Goal: Find specific page/section: Find specific page/section

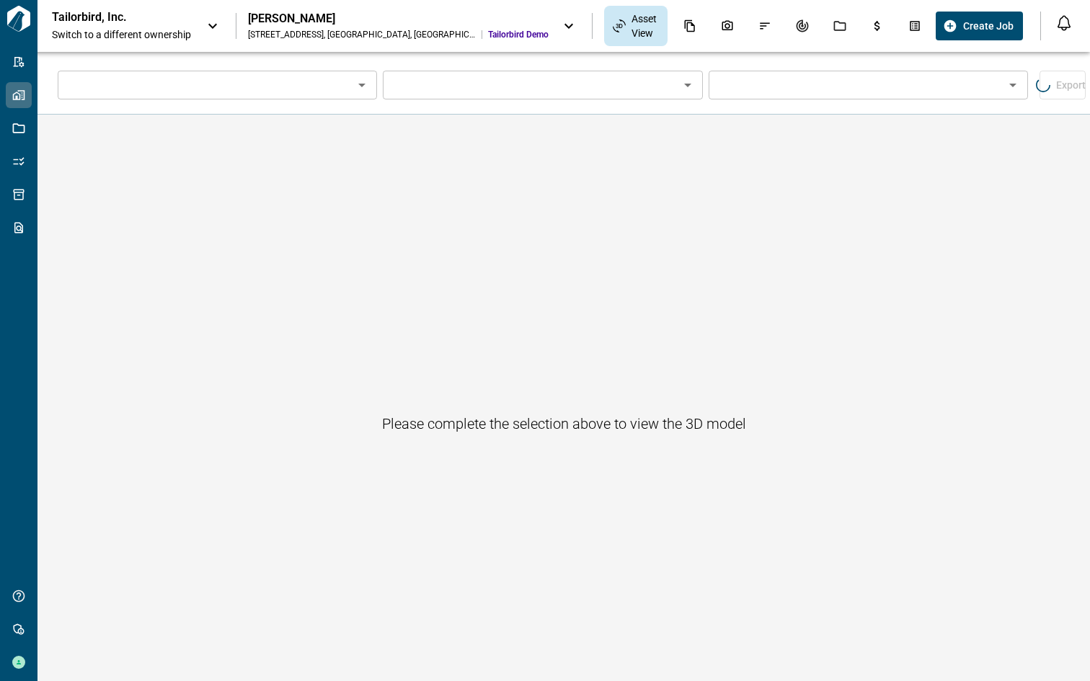
type input "****"
click at [761, 25] on icon "Issues & Info" at bounding box center [766, 26] width 10 height 6
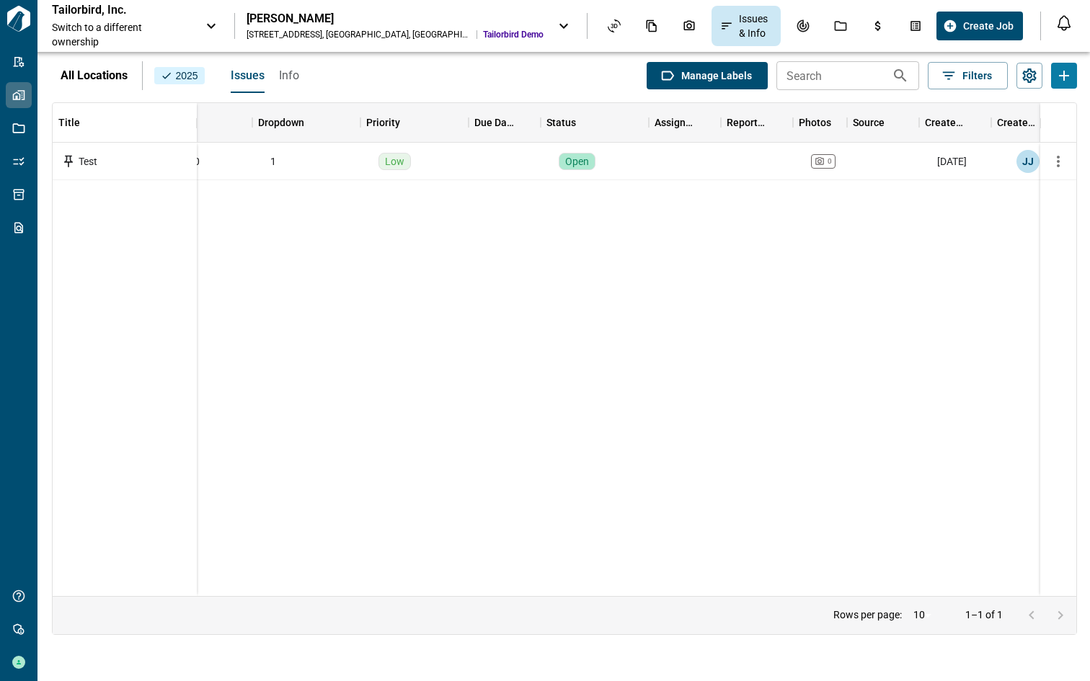
scroll to position [0, 959]
click at [1029, 78] on icon "Settings" at bounding box center [1029, 75] width 14 height 14
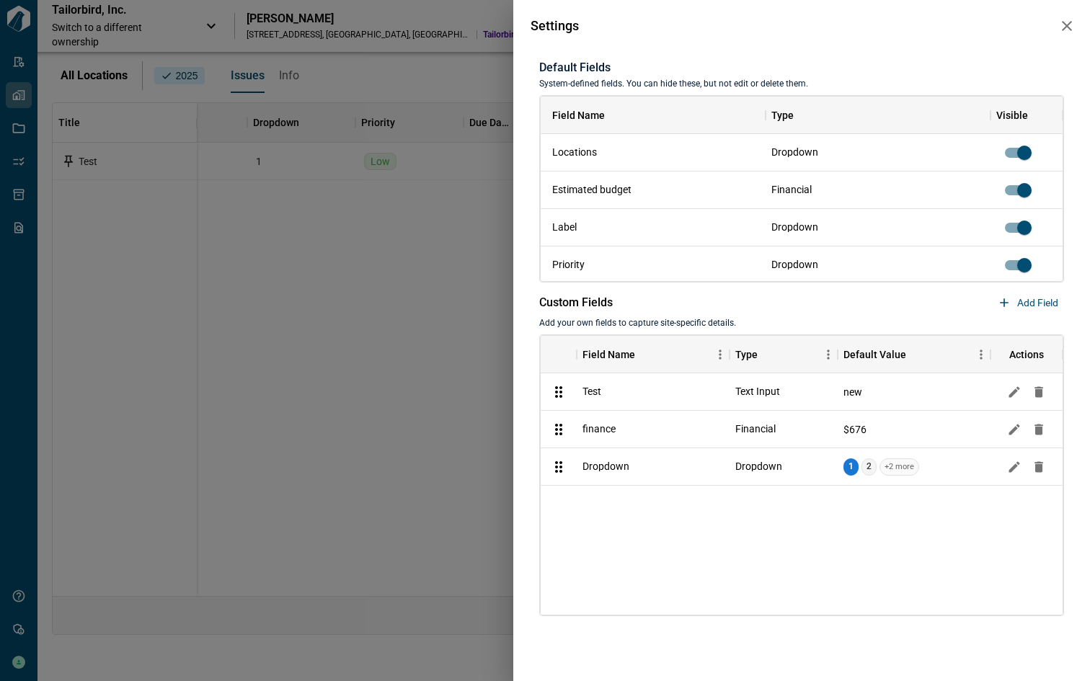
click at [1061, 32] on icon "button" at bounding box center [1066, 25] width 17 height 17
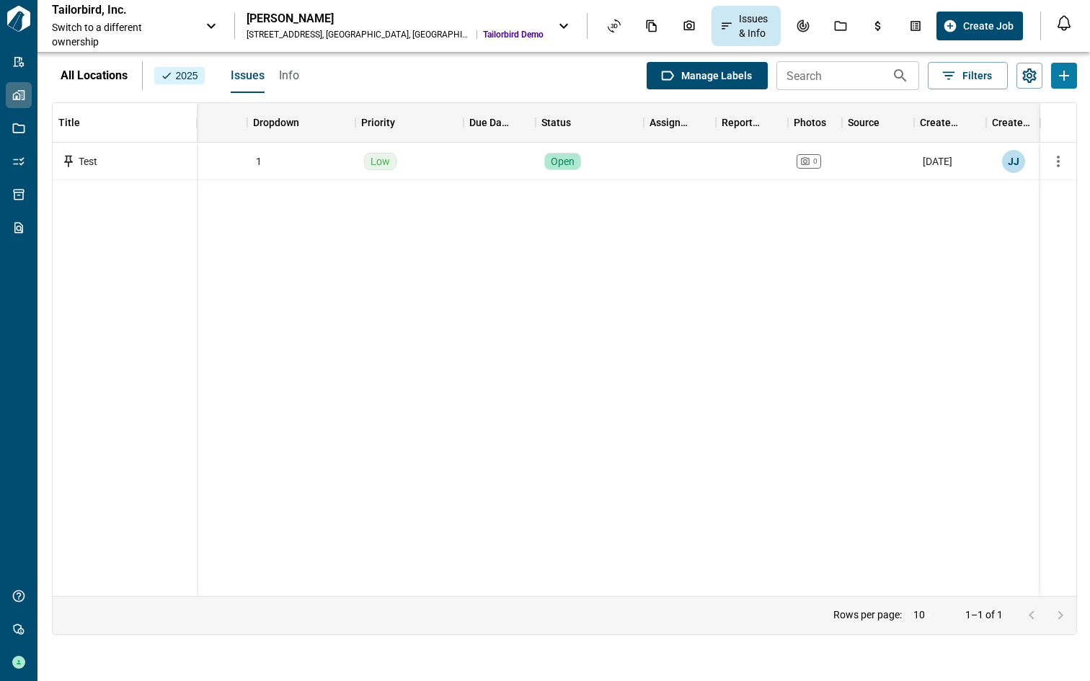
click at [220, 30] on icon at bounding box center [211, 25] width 17 height 17
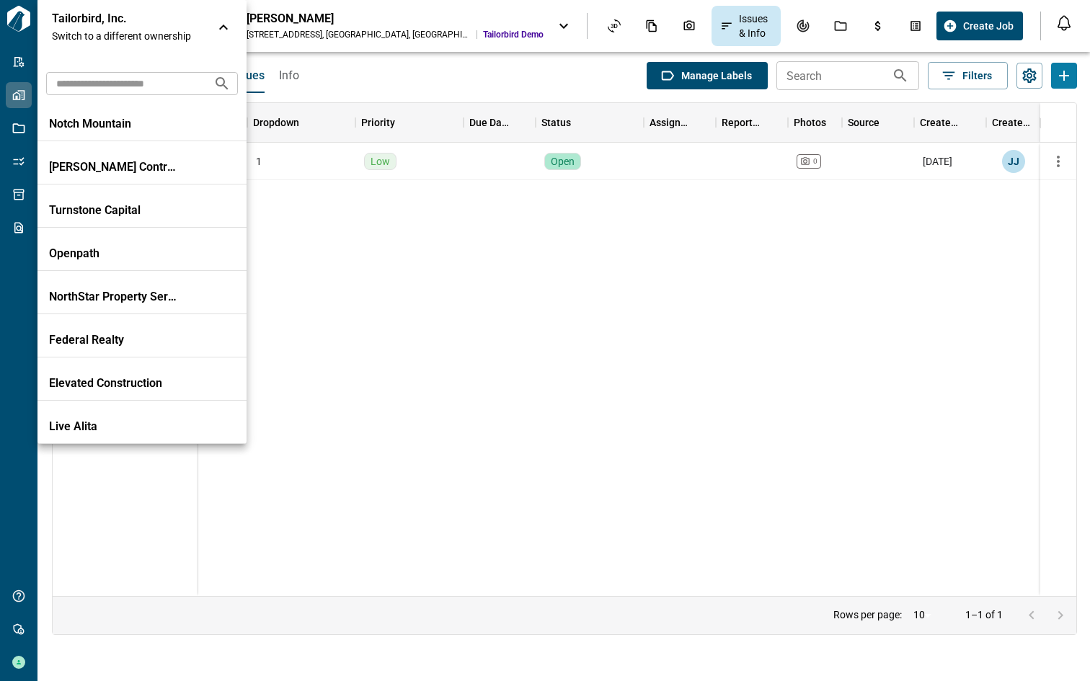
click at [170, 86] on input "text" at bounding box center [124, 83] width 156 height 27
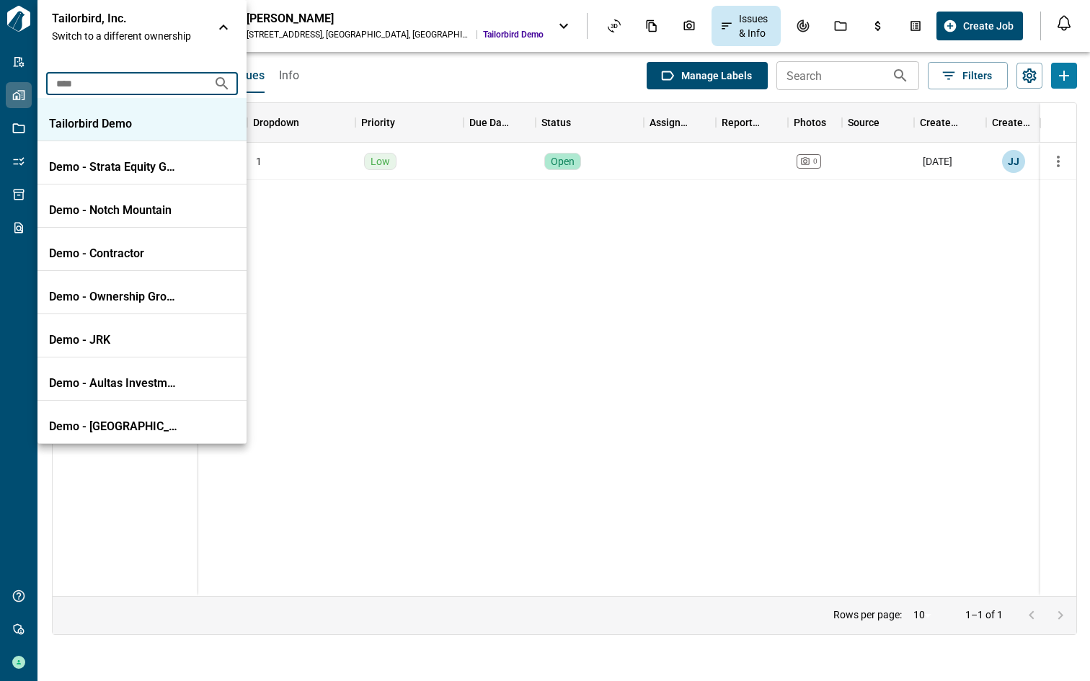
type input "****"
click at [169, 130] on li "Tailorbird Demo" at bounding box center [141, 119] width 209 height 43
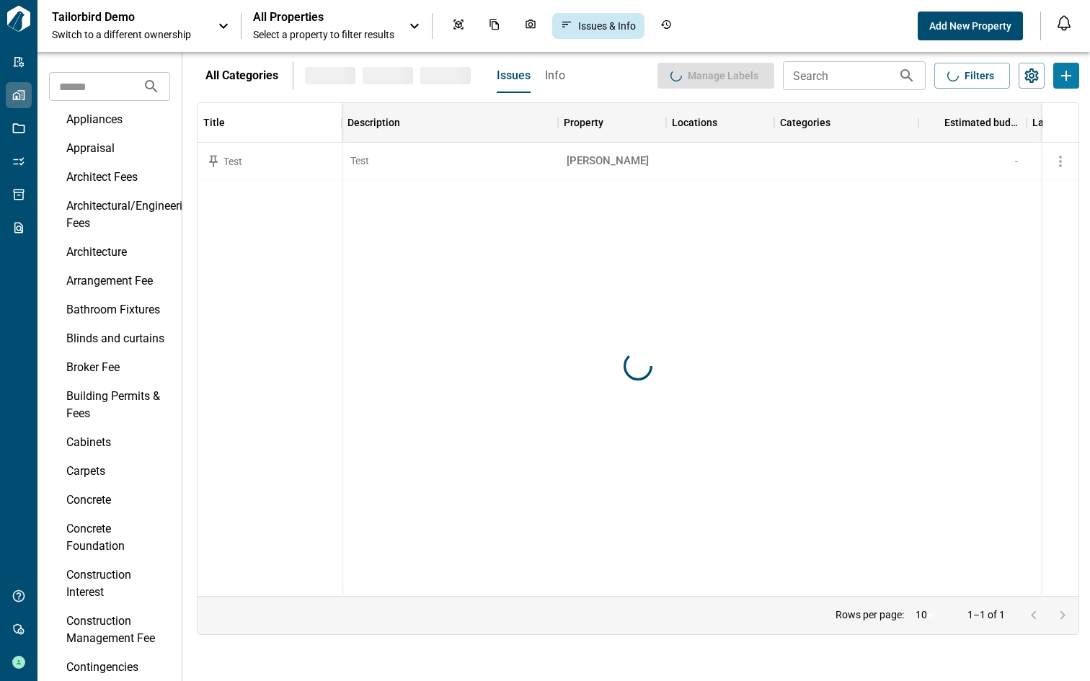
click at [361, 27] on div "All Properties Select a property to filter results" at bounding box center [323, 26] width 141 height 32
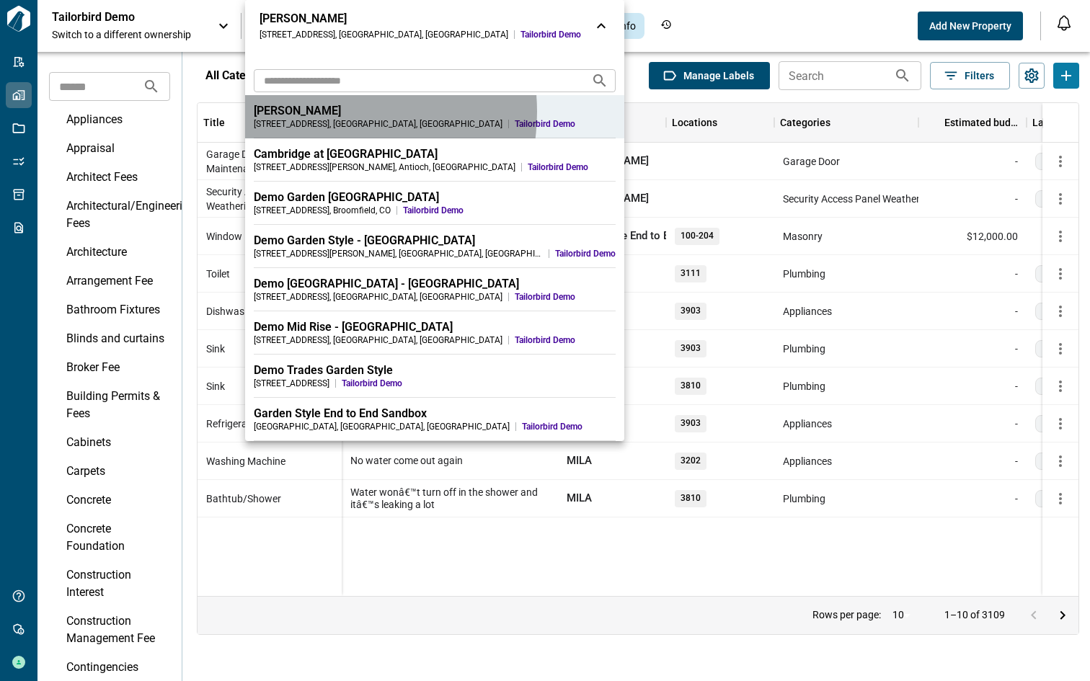
click at [324, 112] on div "[PERSON_NAME]" at bounding box center [435, 111] width 362 height 14
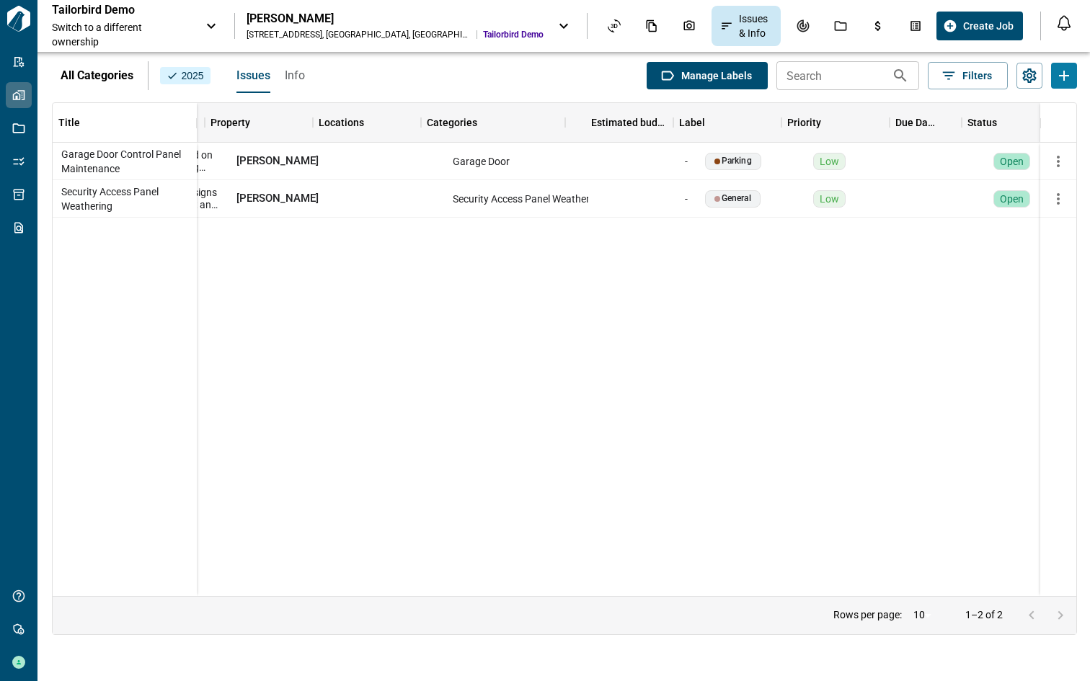
scroll to position [0, 103]
